Goal: Task Accomplishment & Management: Complete application form

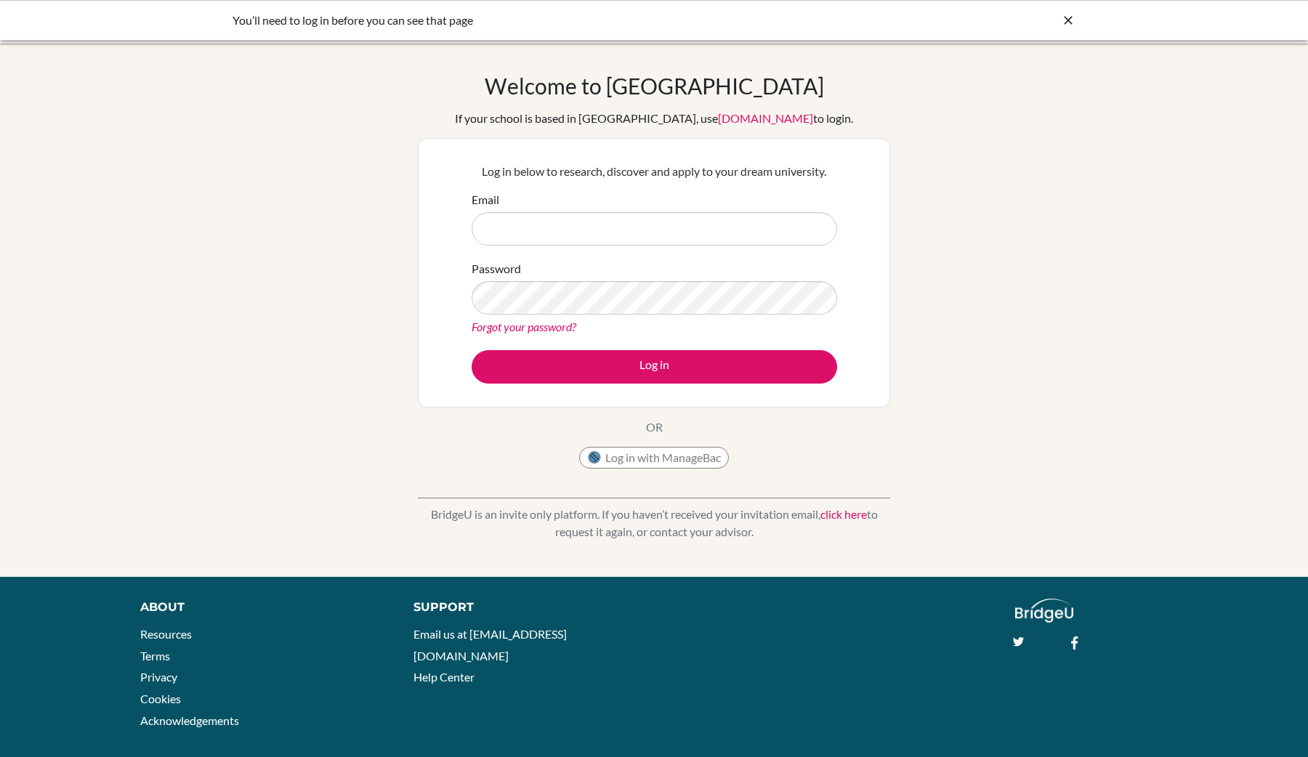
click at [583, 222] on input "Email" at bounding box center [653, 228] width 365 height 33
type input "jezaul.khazique@mlis.edu.bd"
click at [559, 327] on link "Forgot your password?" at bounding box center [523, 327] width 105 height 14
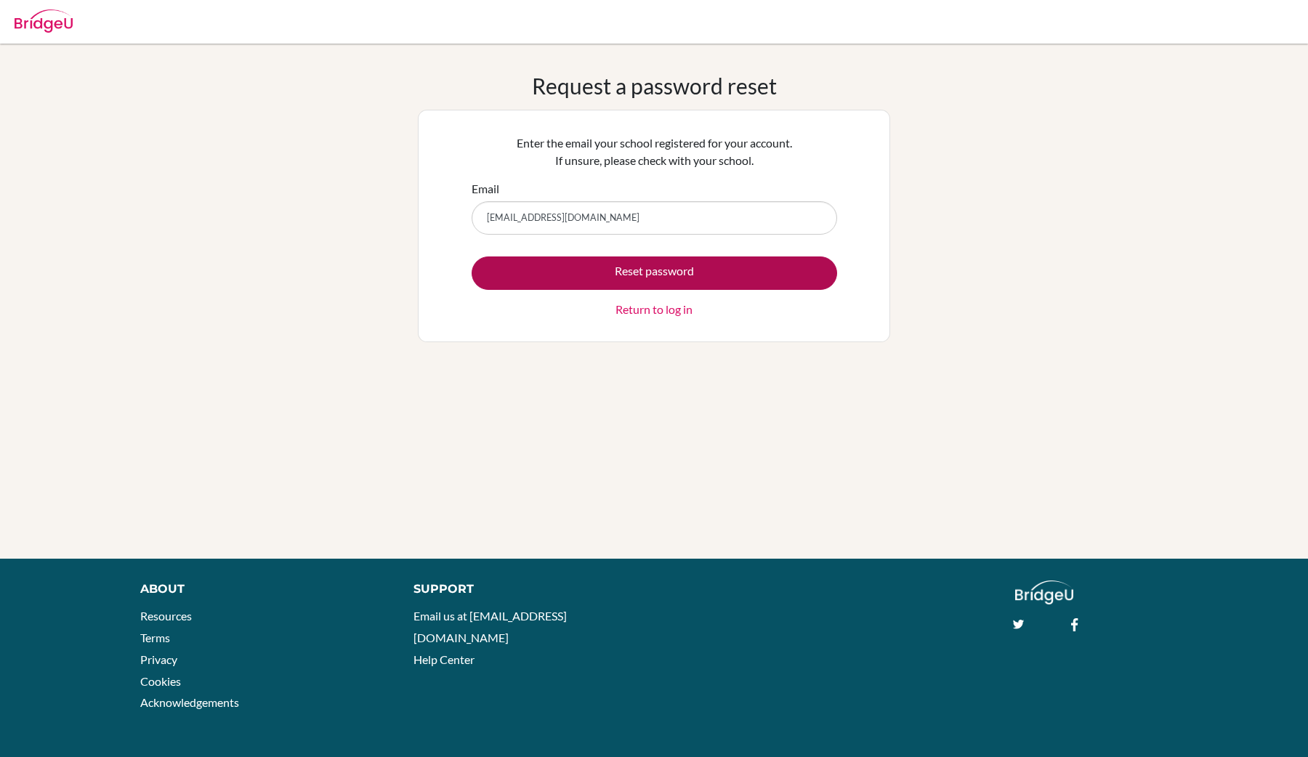
type input "jezaulkhairhazique@gmail.com"
click at [610, 280] on button "Reset password" at bounding box center [653, 272] width 365 height 33
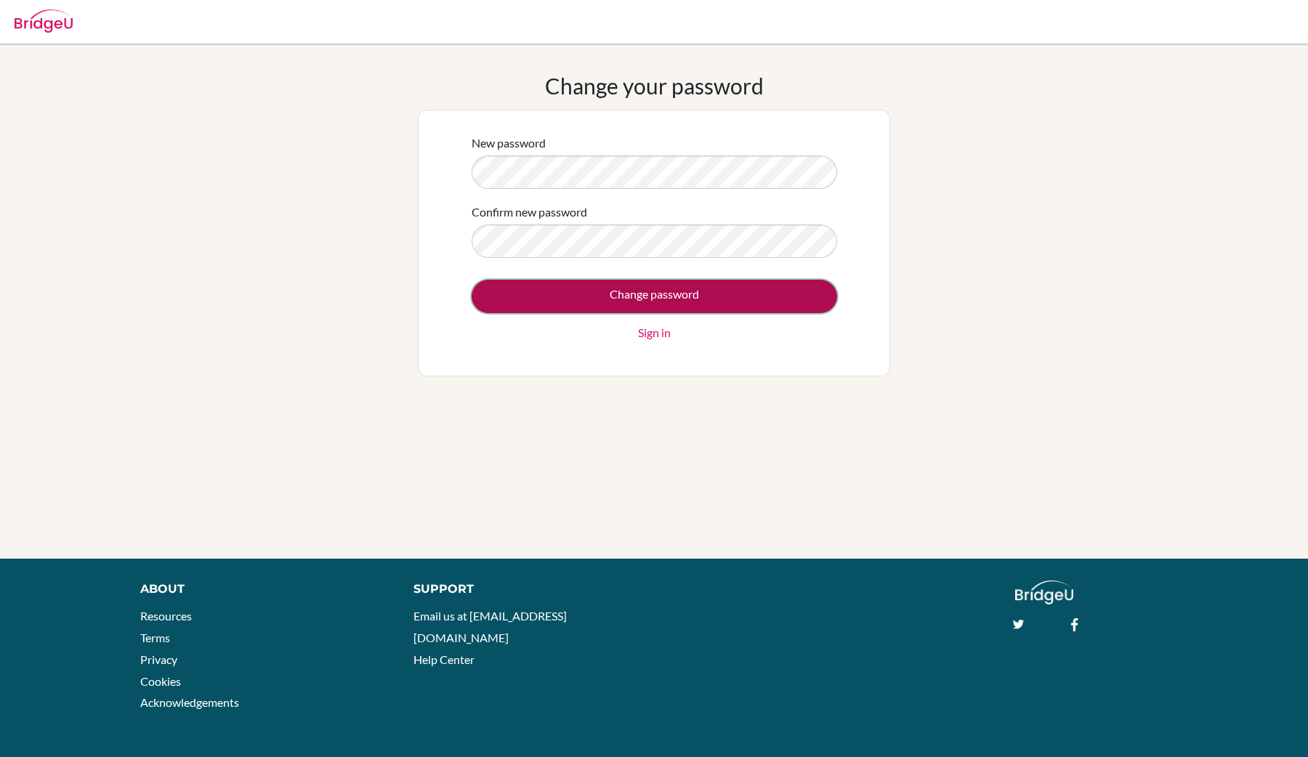
click at [602, 303] on input "Change password" at bounding box center [653, 296] width 365 height 33
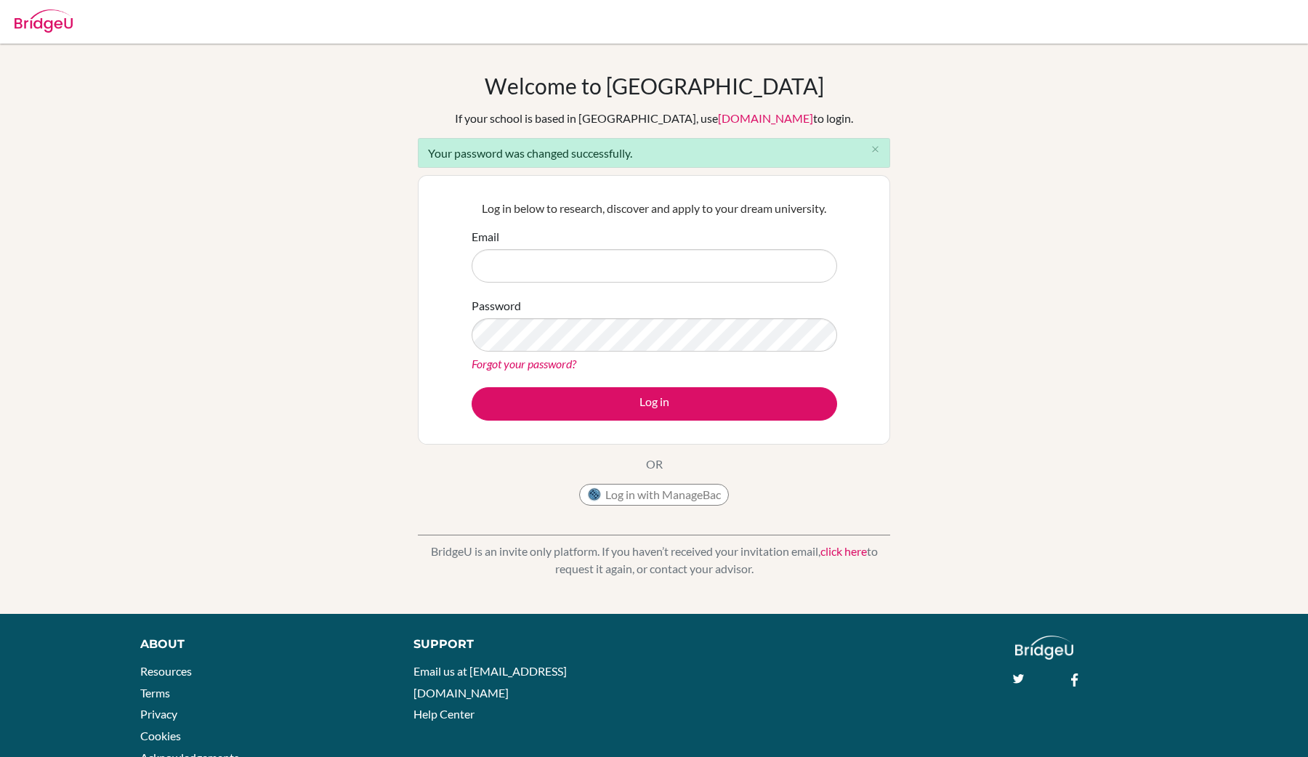
click at [554, 279] on input "Email" at bounding box center [653, 265] width 365 height 33
type input "jezaulkhairhazique@gmail.com"
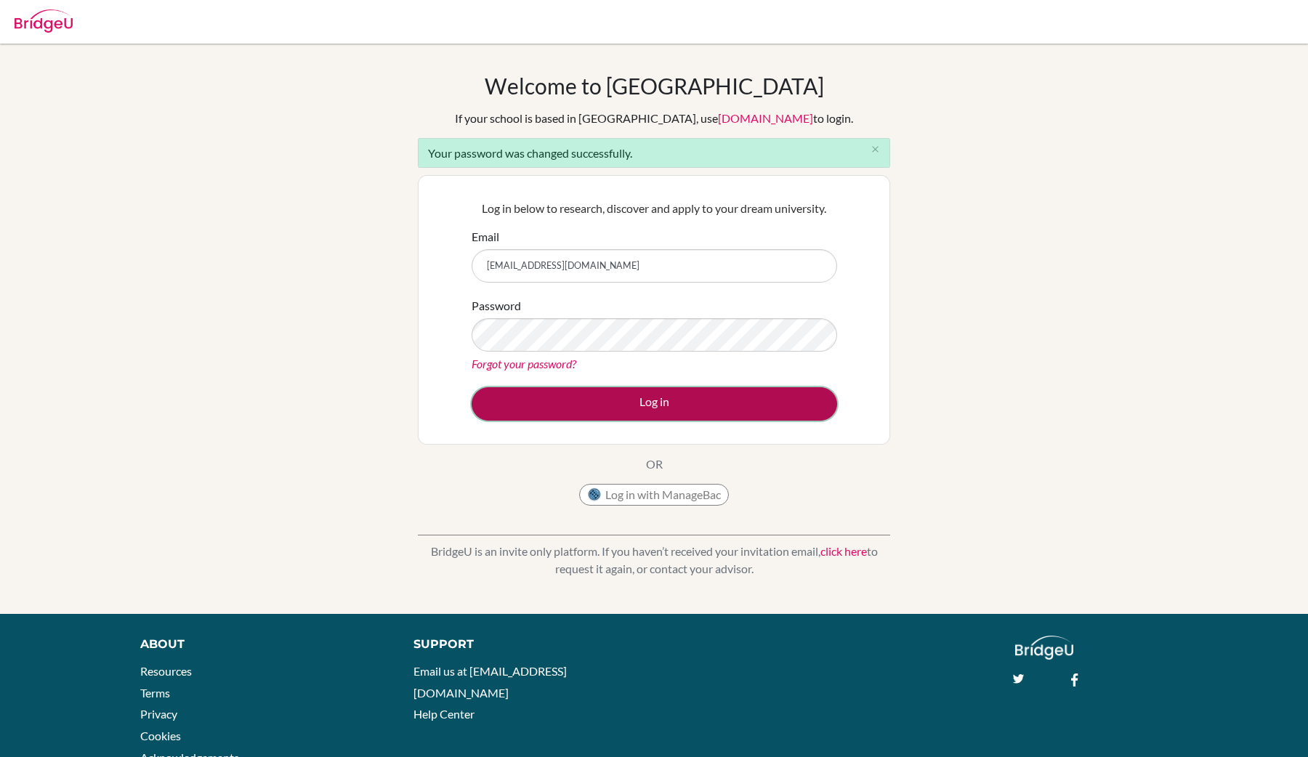
click at [642, 392] on button "Log in" at bounding box center [653, 403] width 365 height 33
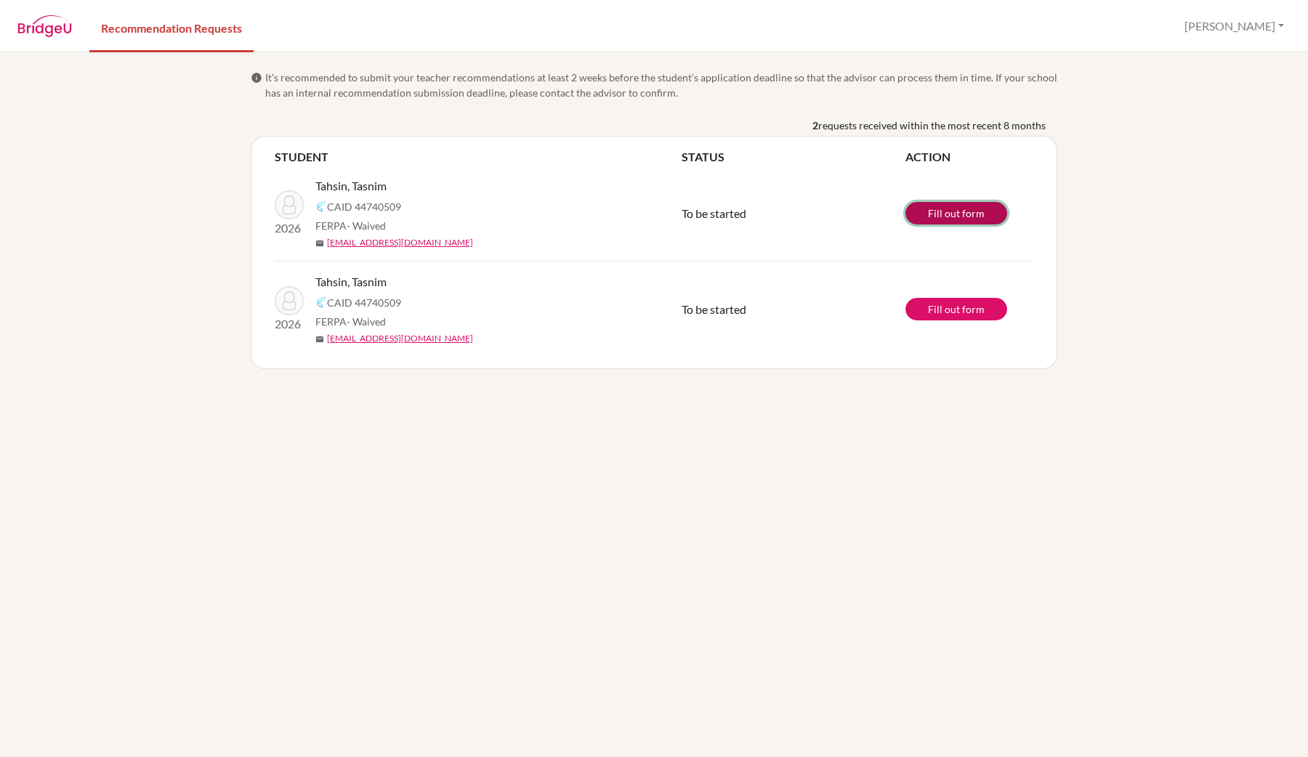
click at [936, 214] on link "Fill out form" at bounding box center [956, 213] width 102 height 23
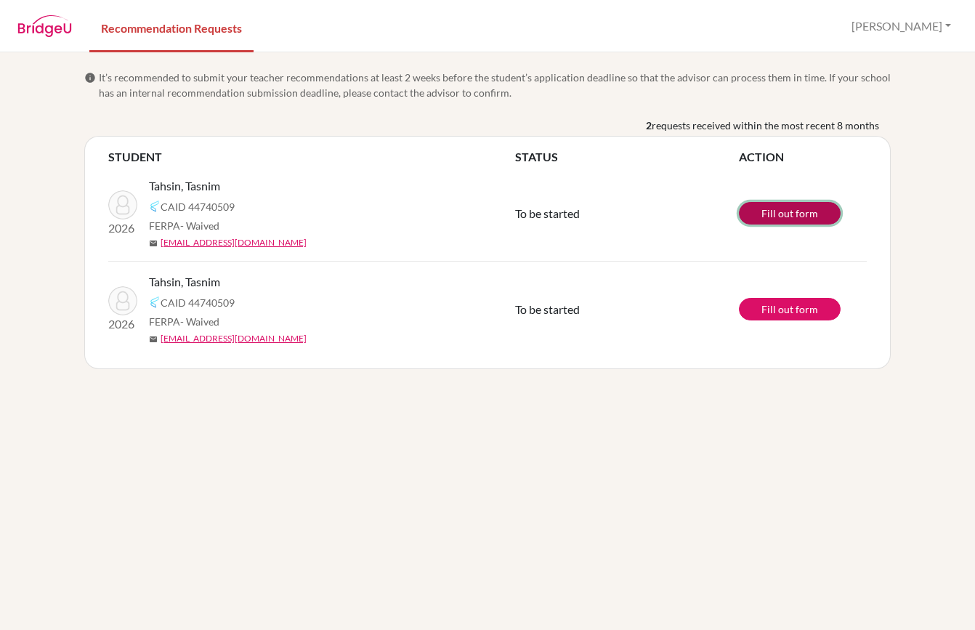
click at [825, 208] on link "Fill out form" at bounding box center [790, 213] width 102 height 23
click at [787, 215] on link "Fill out form" at bounding box center [790, 213] width 102 height 23
